Goal: Task Accomplishment & Management: Use online tool/utility

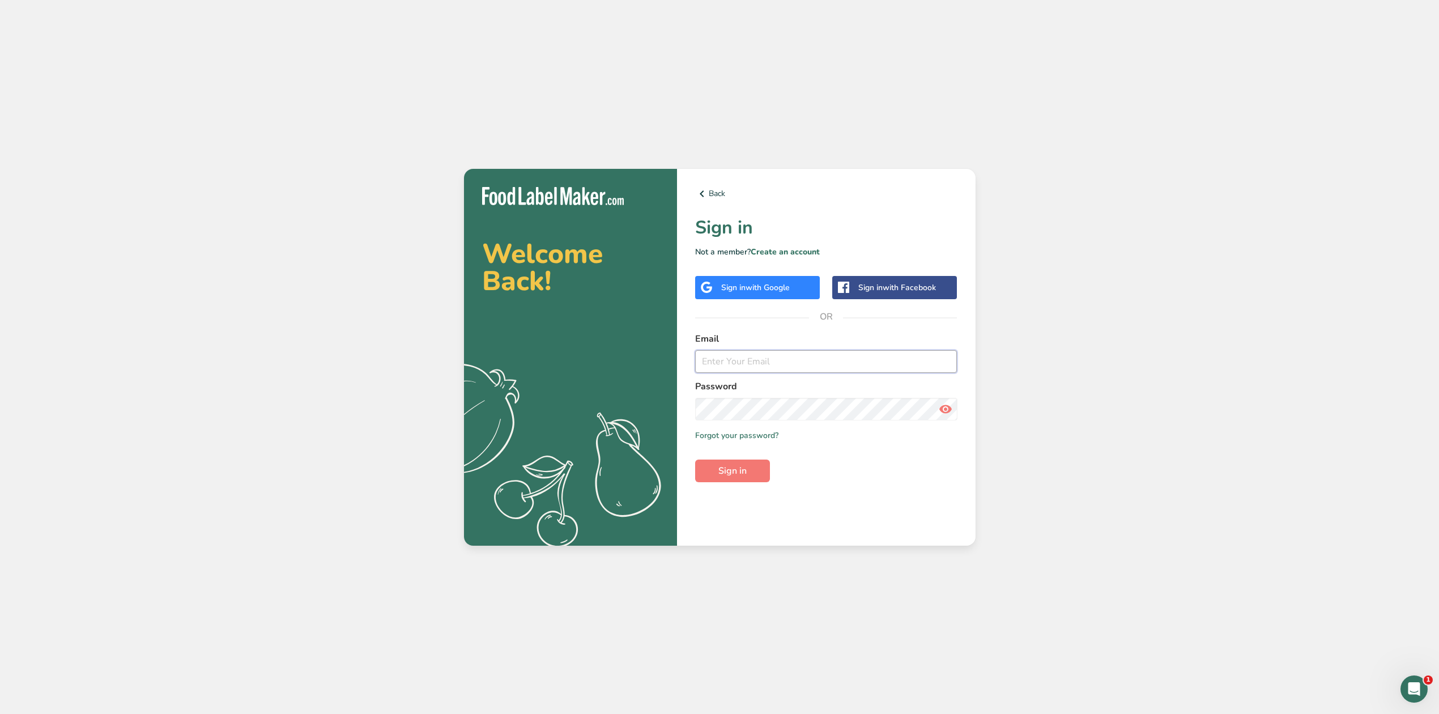
click at [723, 363] on input "email" at bounding box center [826, 361] width 262 height 23
click at [695, 459] on button "Sign in" at bounding box center [732, 470] width 75 height 23
type input "[EMAIL_ADDRESS][DOMAIN_NAME]"
click at [750, 479] on button "Sign in" at bounding box center [732, 470] width 75 height 23
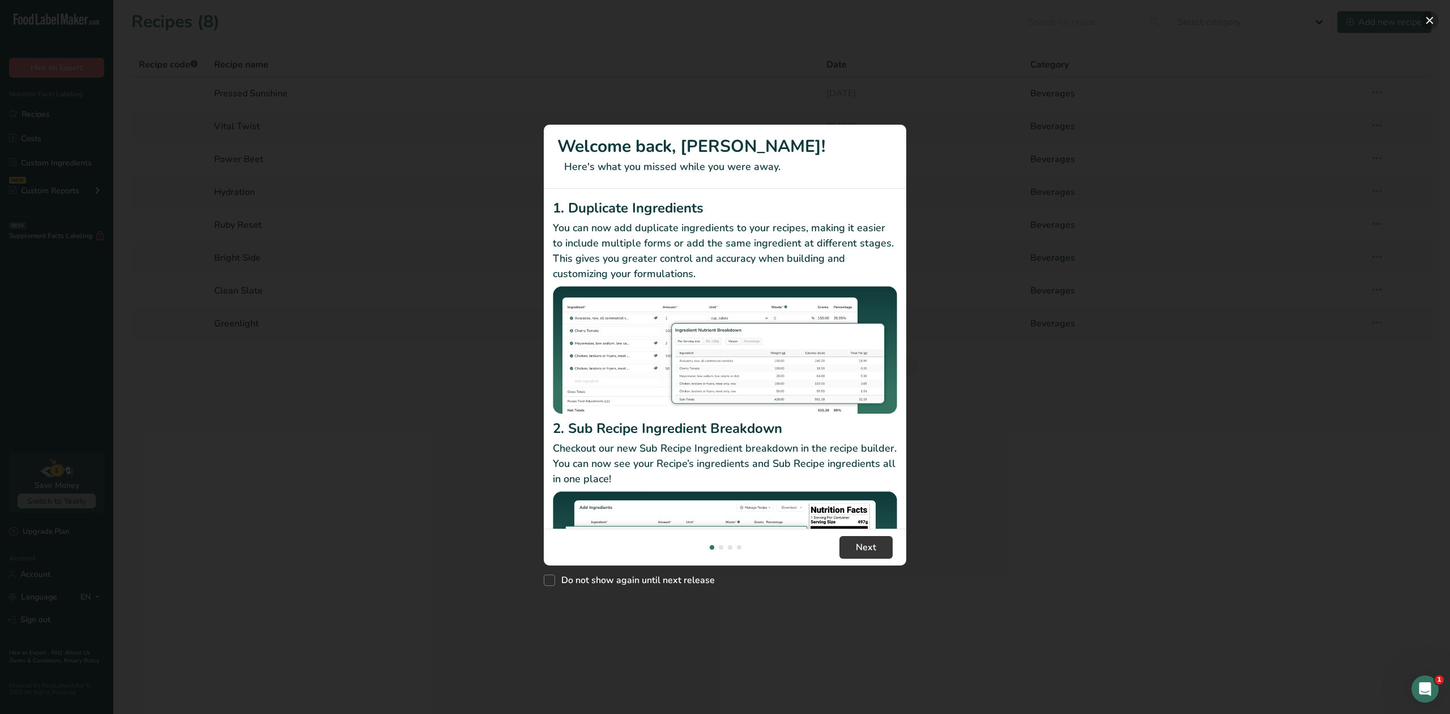
click at [1434, 24] on button "New Features" at bounding box center [1430, 20] width 18 height 18
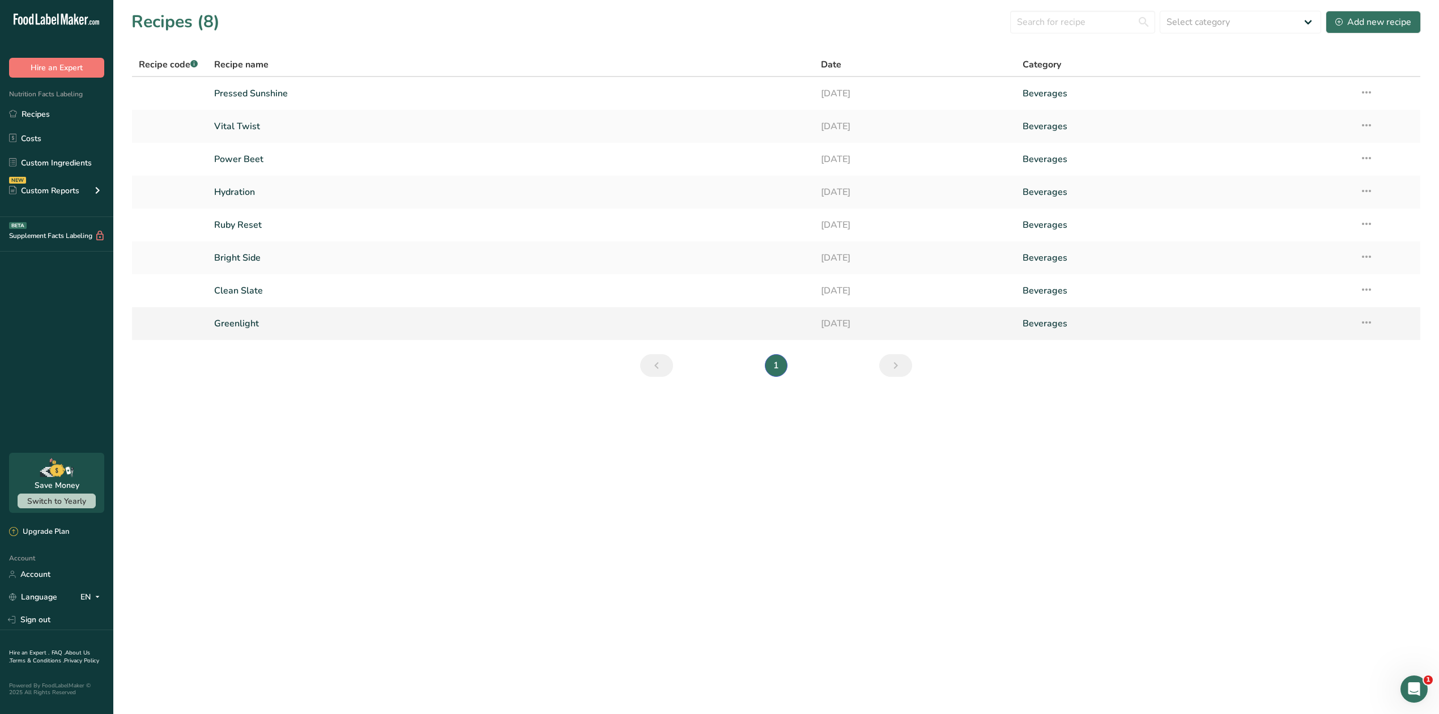
click at [254, 326] on link "Greenlight" at bounding box center [510, 324] width 593 height 24
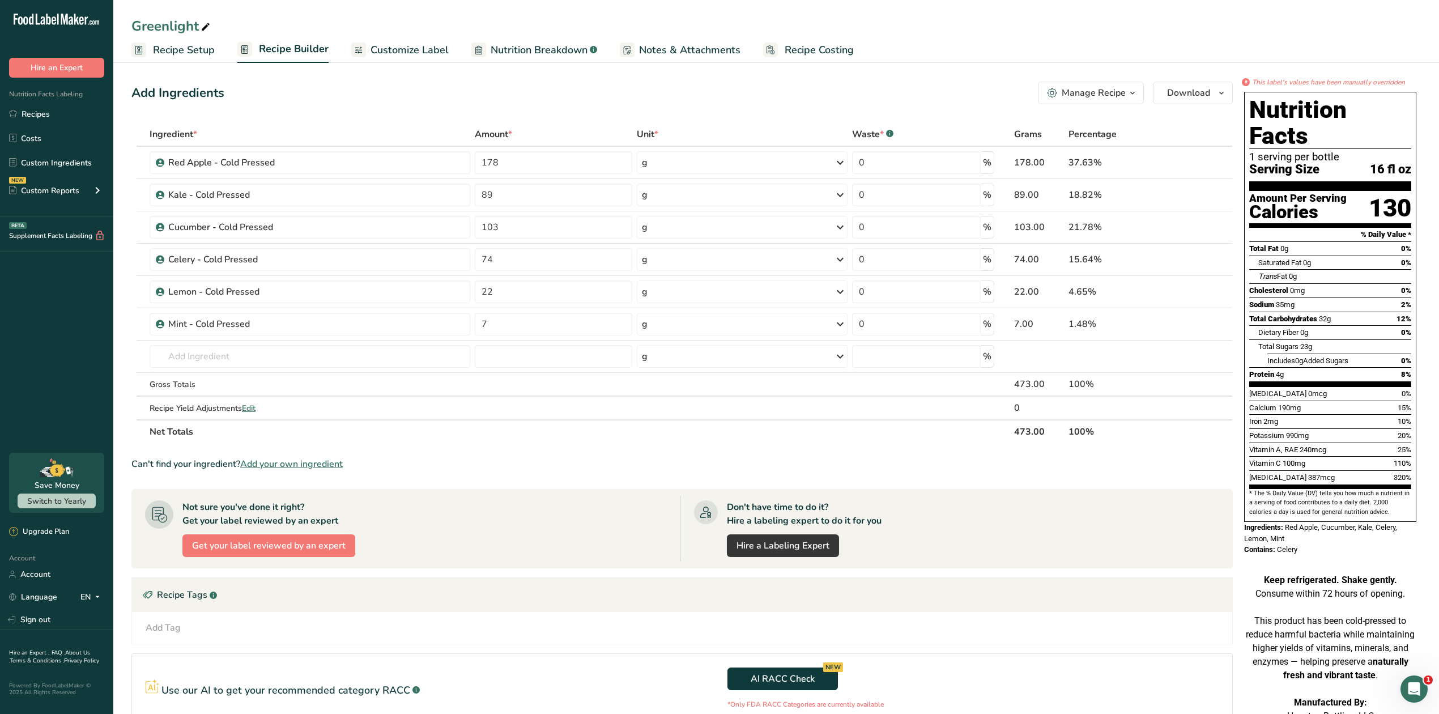
click at [805, 50] on span "Recipe Costing" at bounding box center [819, 49] width 69 height 15
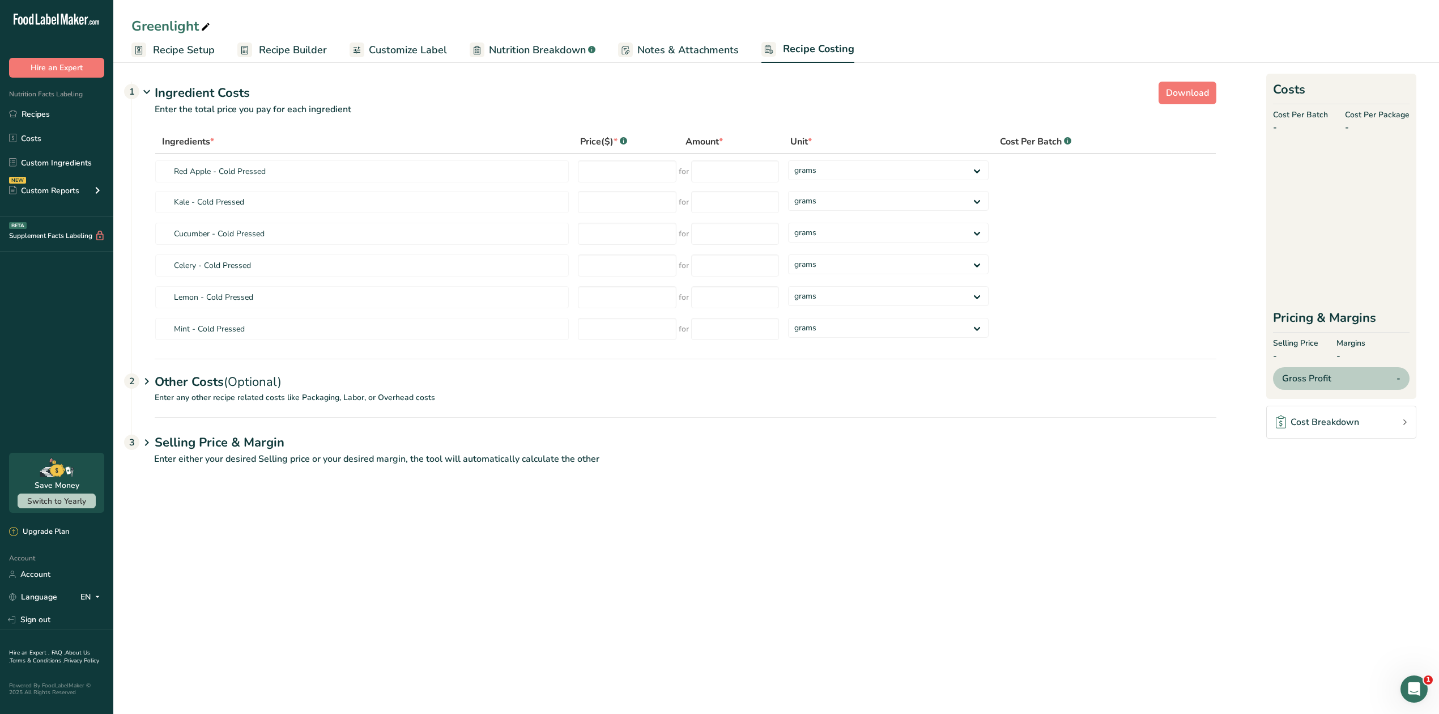
click at [719, 51] on span "Notes & Attachments" at bounding box center [687, 49] width 101 height 15
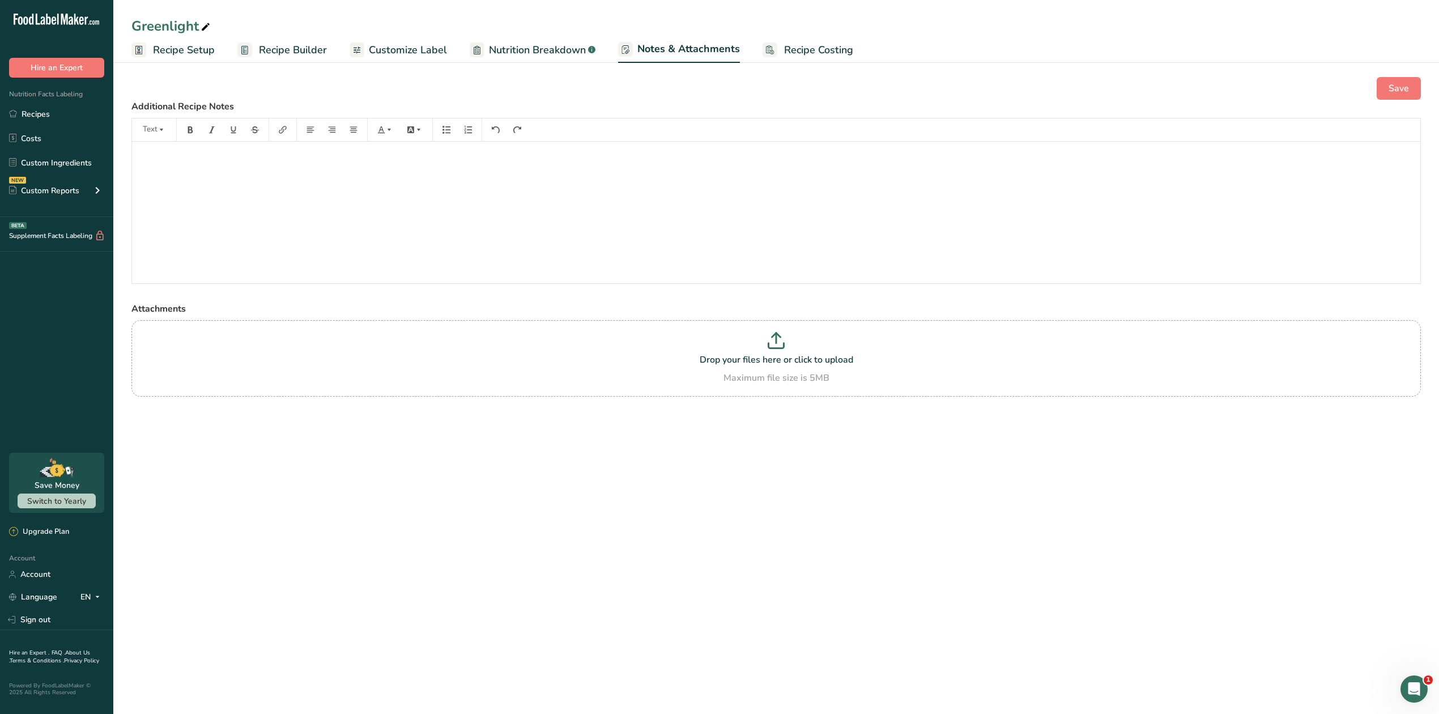
click at [553, 53] on span "Nutrition Breakdown" at bounding box center [537, 49] width 97 height 15
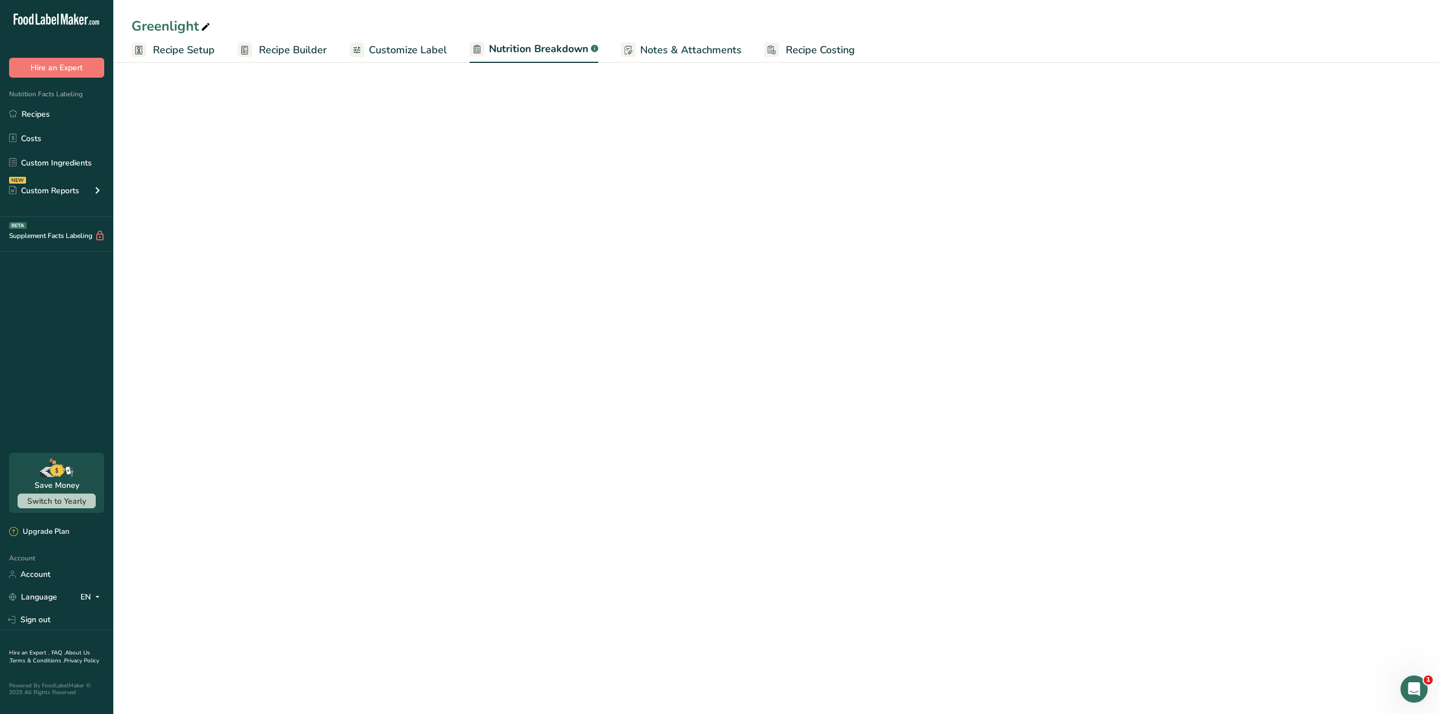
select select "Calories"
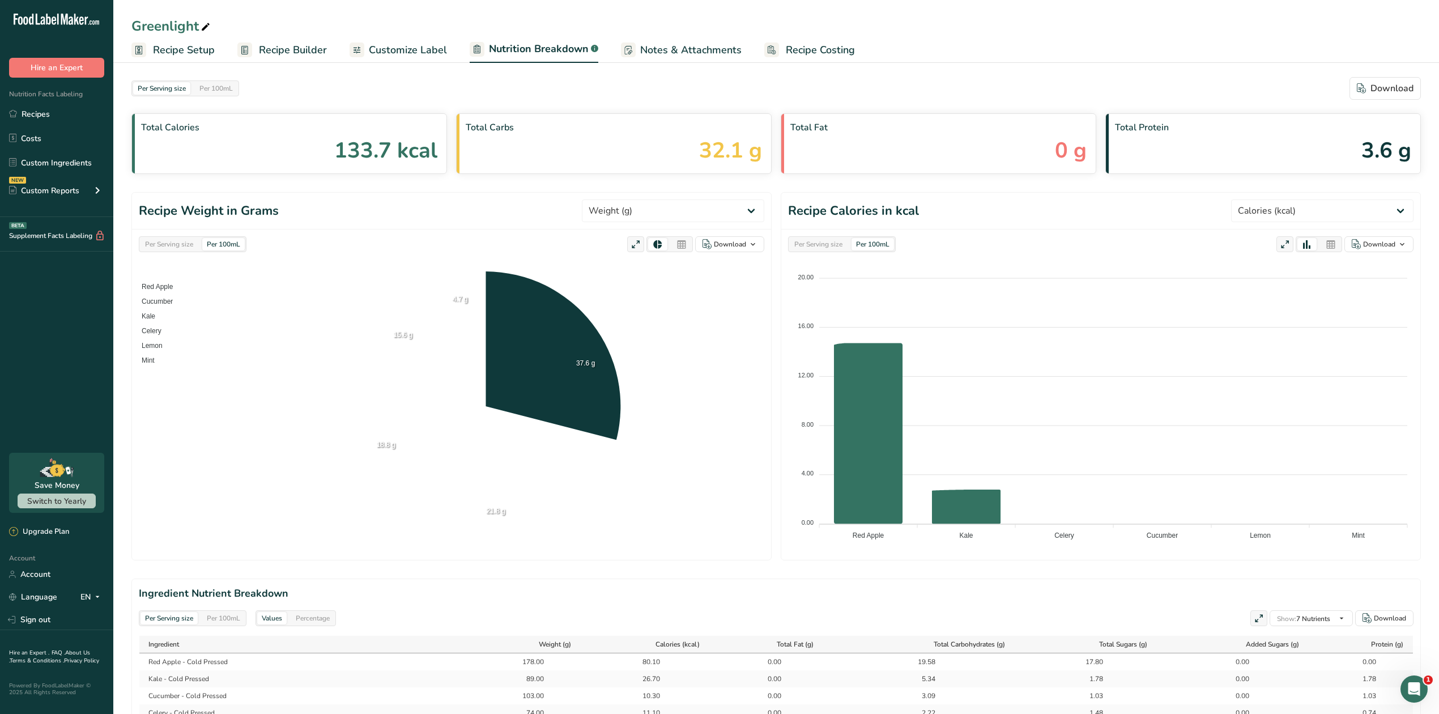
click at [427, 57] on link "Customize Label" at bounding box center [397, 49] width 97 height 25
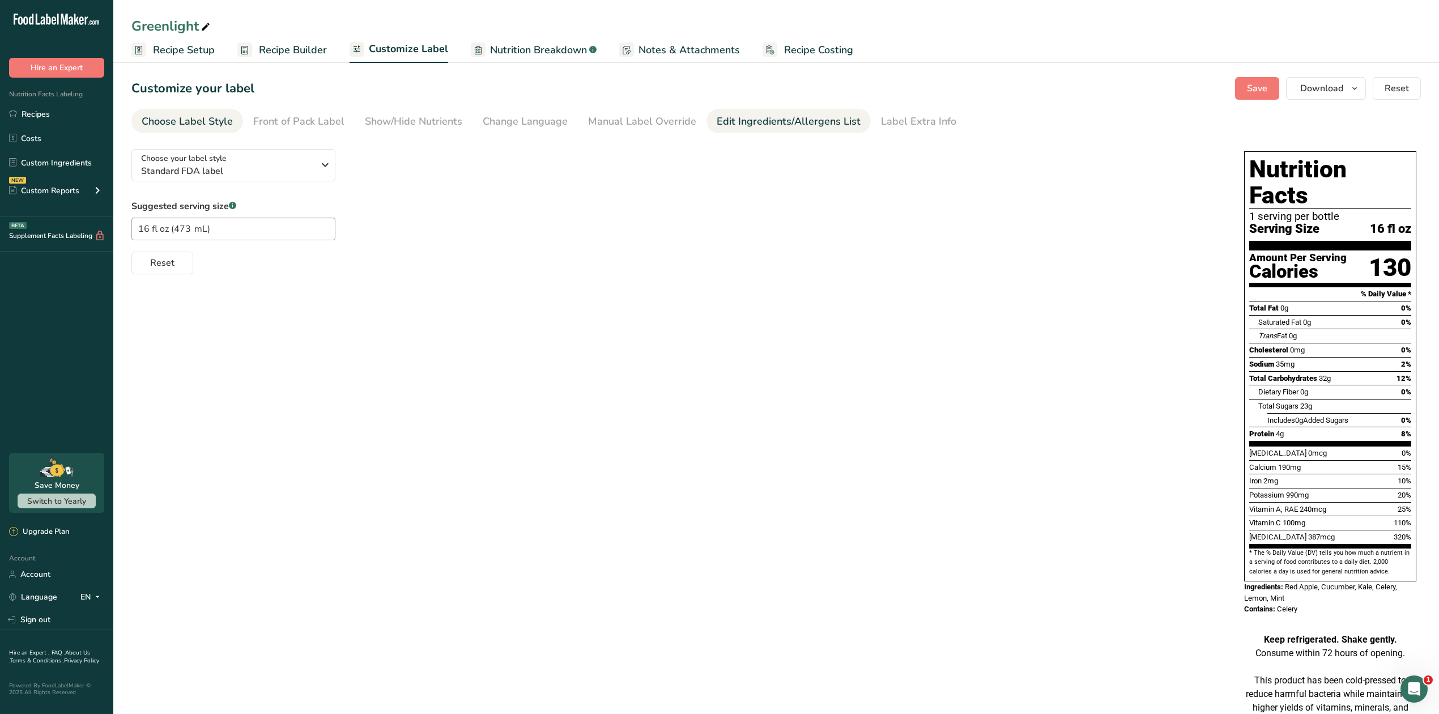
click at [803, 125] on div "Edit Ingredients/Allergens List" at bounding box center [789, 121] width 144 height 15
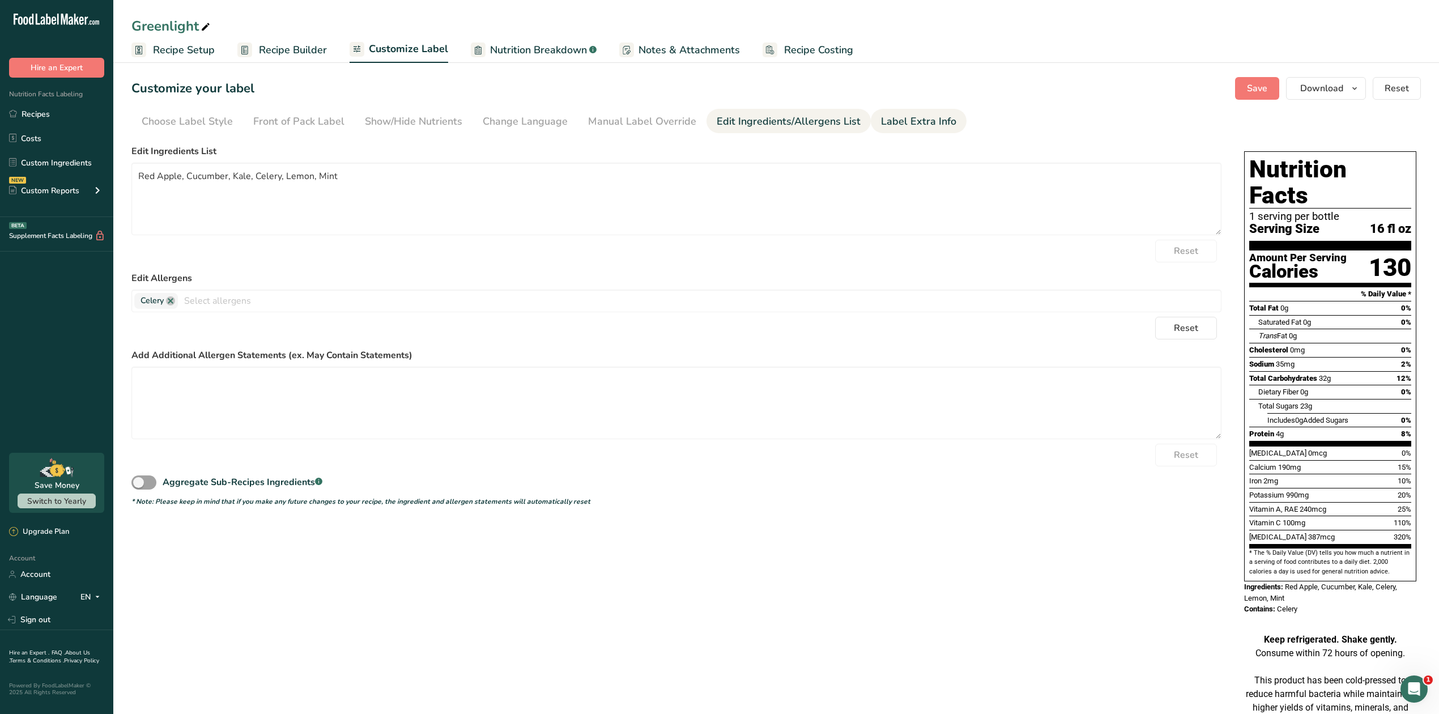
click at [884, 118] on div "Label Extra Info" at bounding box center [918, 121] width 75 height 15
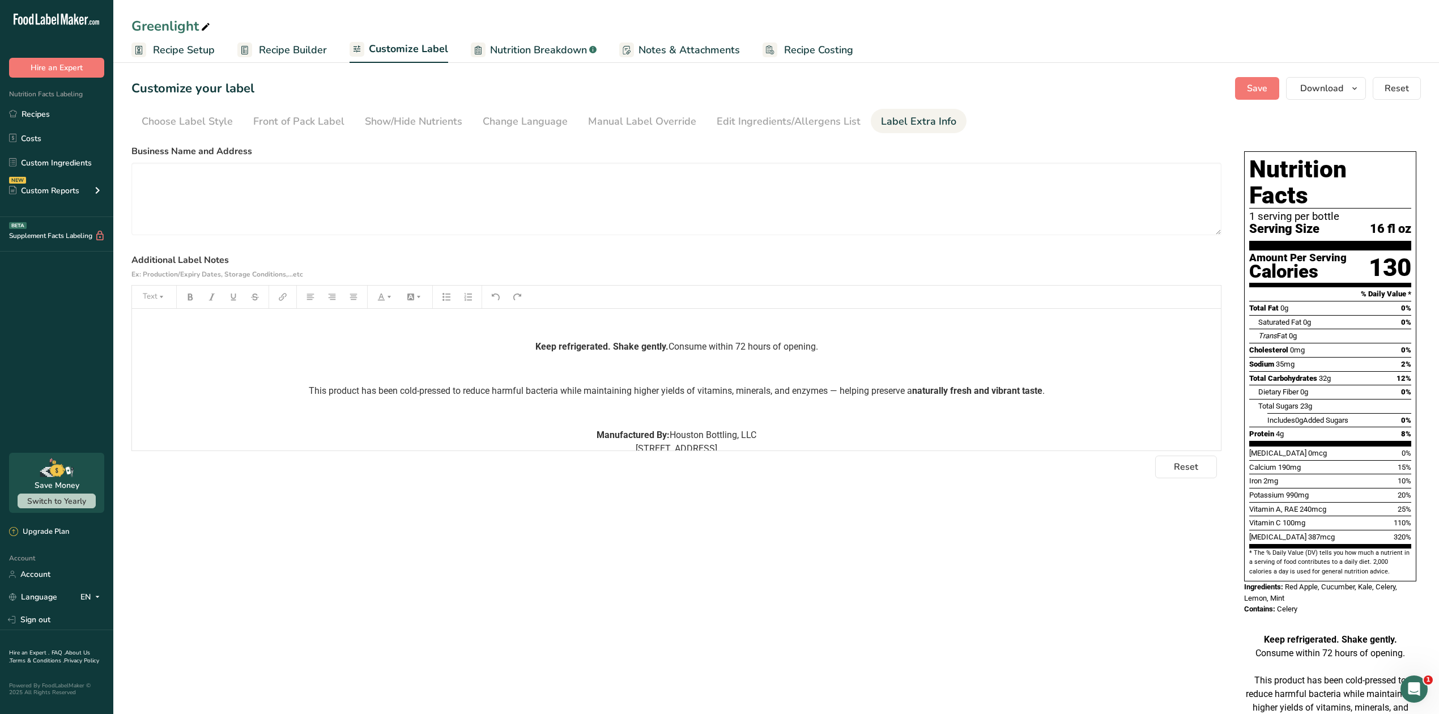
click at [662, 376] on p "﻿" at bounding box center [676, 369] width 1077 height 14
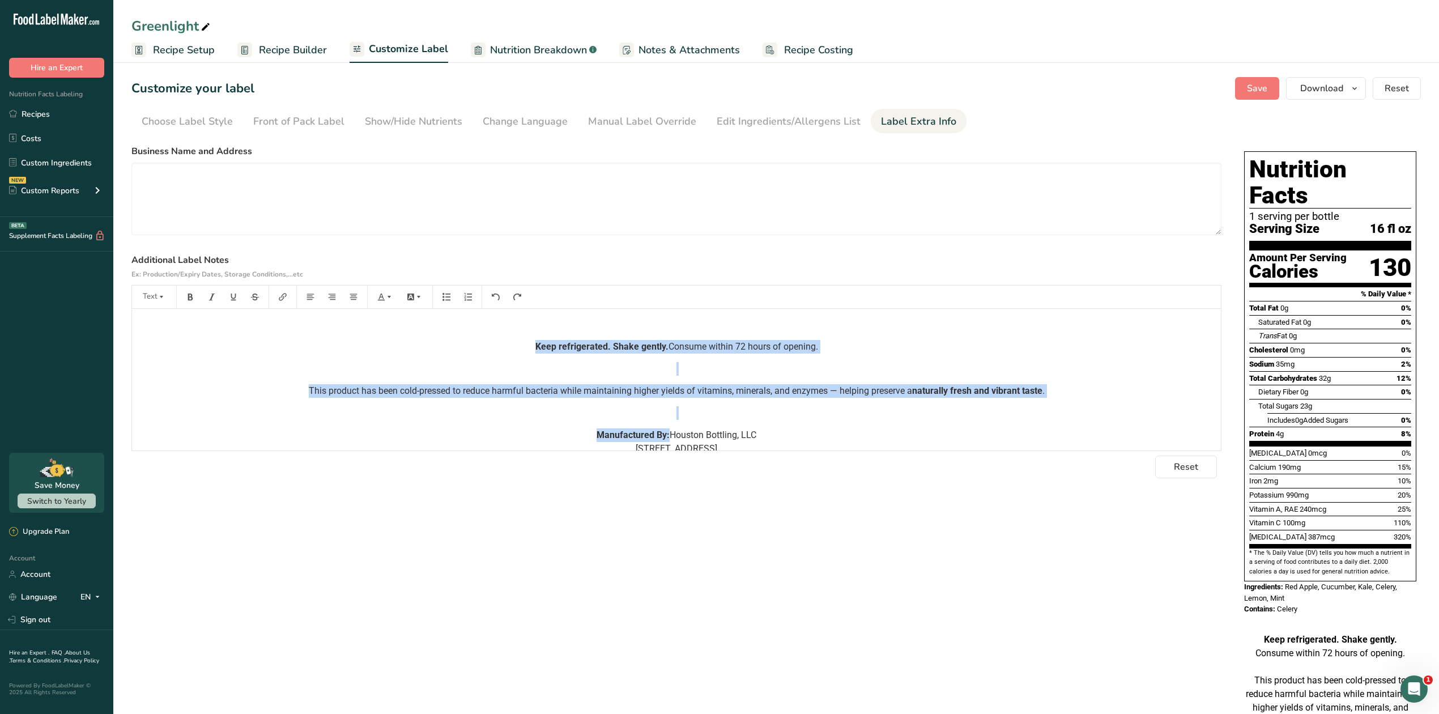
scroll to position [54, 0]
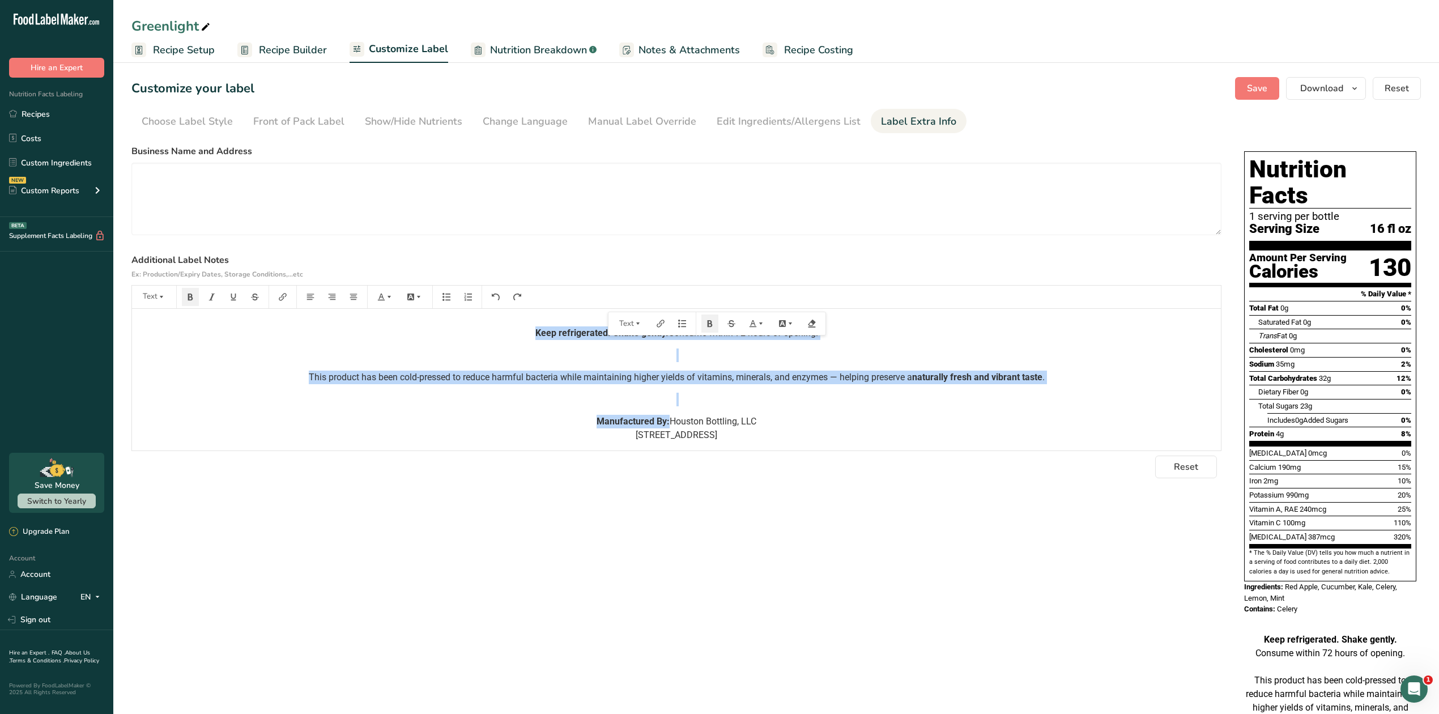
drag, startPoint x: 596, startPoint y: 347, endPoint x: 988, endPoint y: 462, distance: 408.7
click at [988, 462] on section "Business Name and Address Additional Label Notes Ex: Production/Expiry Dates, S…" at bounding box center [676, 311] width 1090 height 334
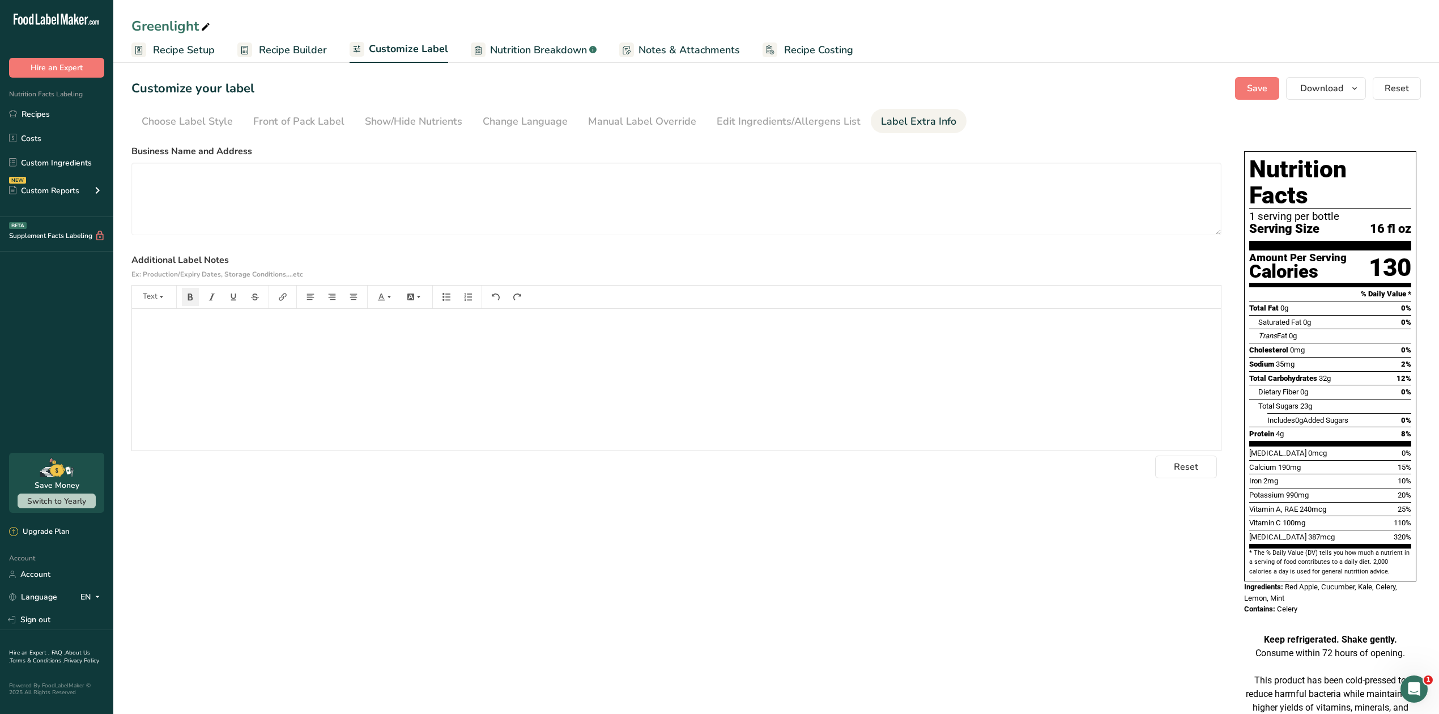
scroll to position [0, 0]
click at [745, 397] on div "﻿ ﻿" at bounding box center [676, 380] width 1089 height 142
click at [694, 352] on p "﻿" at bounding box center [676, 347] width 1077 height 14
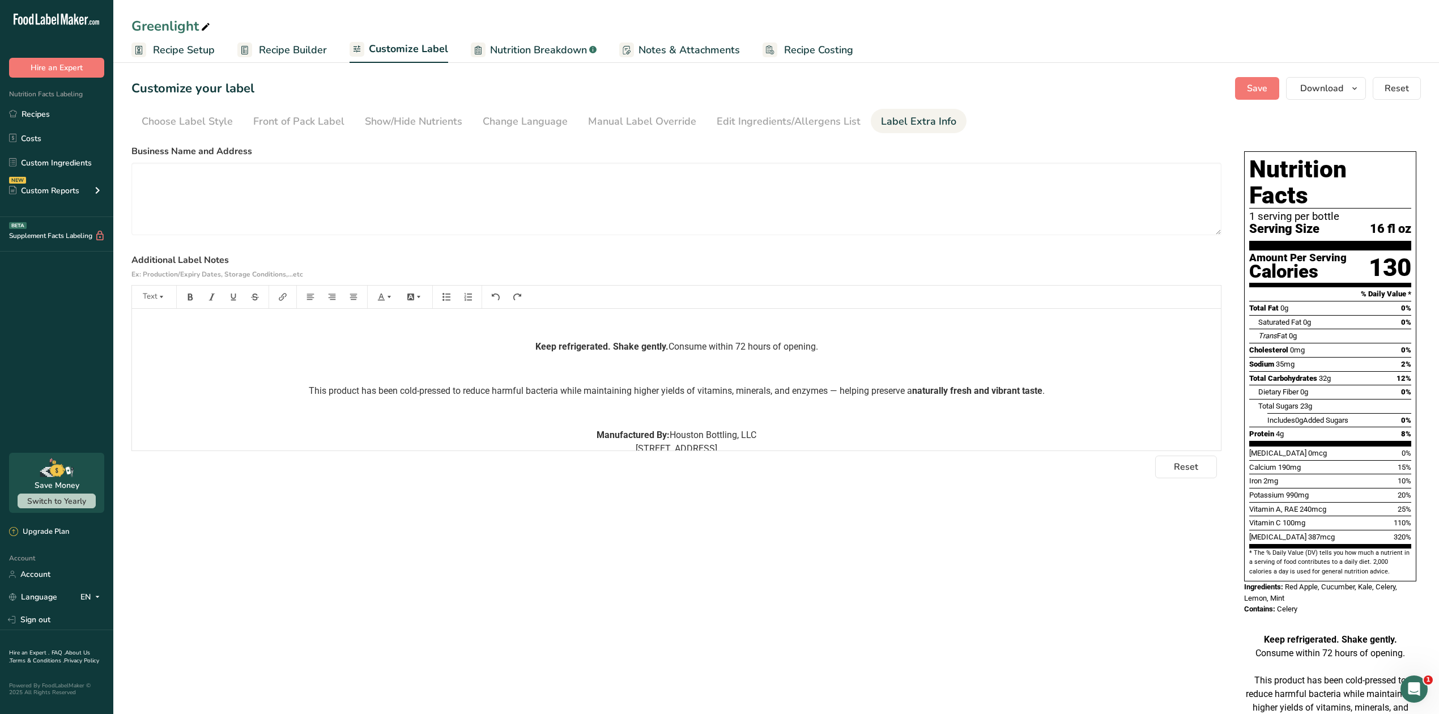
scroll to position [44, 0]
